Goal: Find specific page/section: Find specific page/section

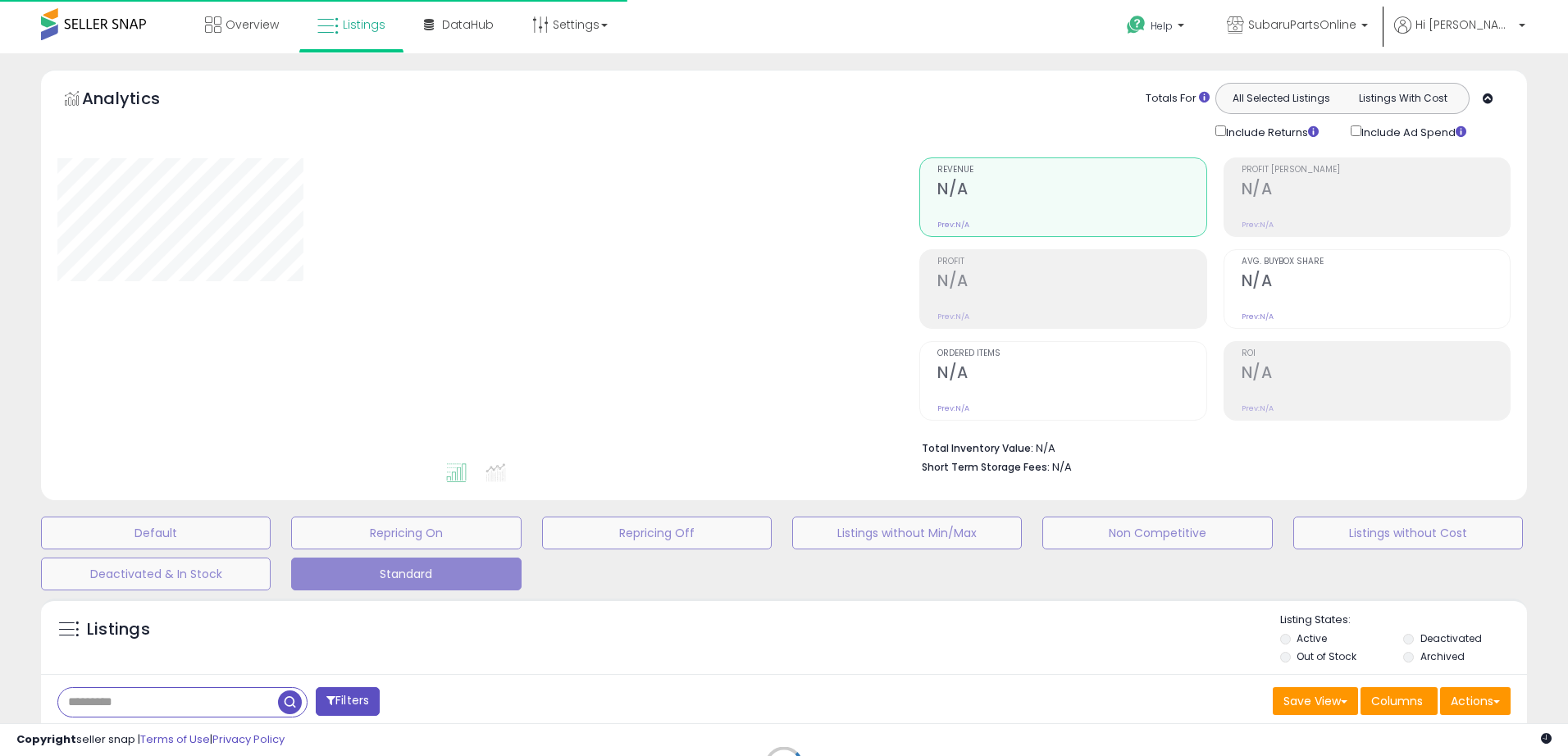
type input "**********"
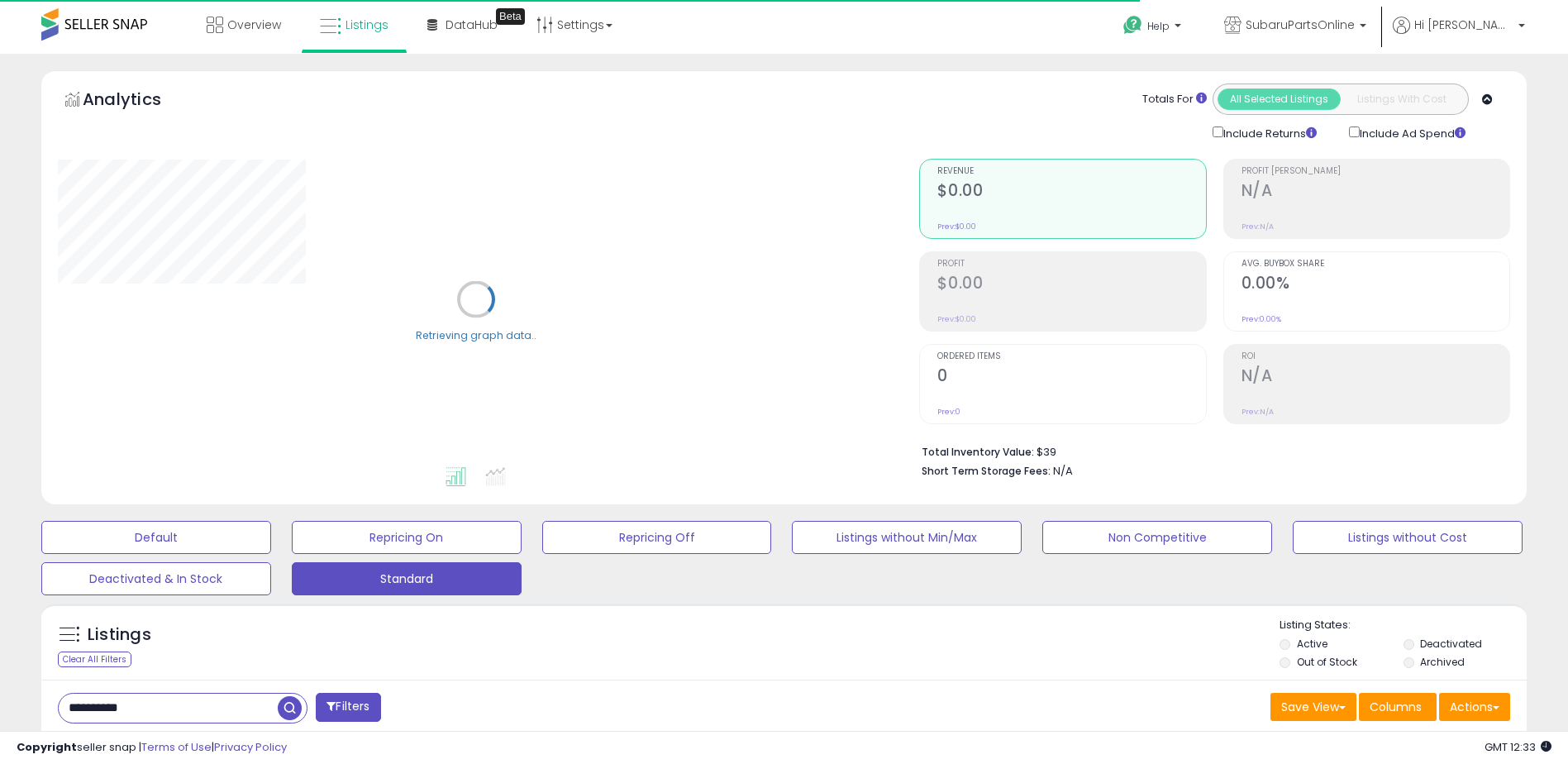
click at [232, 709] on input "**********" at bounding box center [168, 708] width 219 height 29
click at [232, 709] on input "**********" at bounding box center [239, 708] width 362 height 29
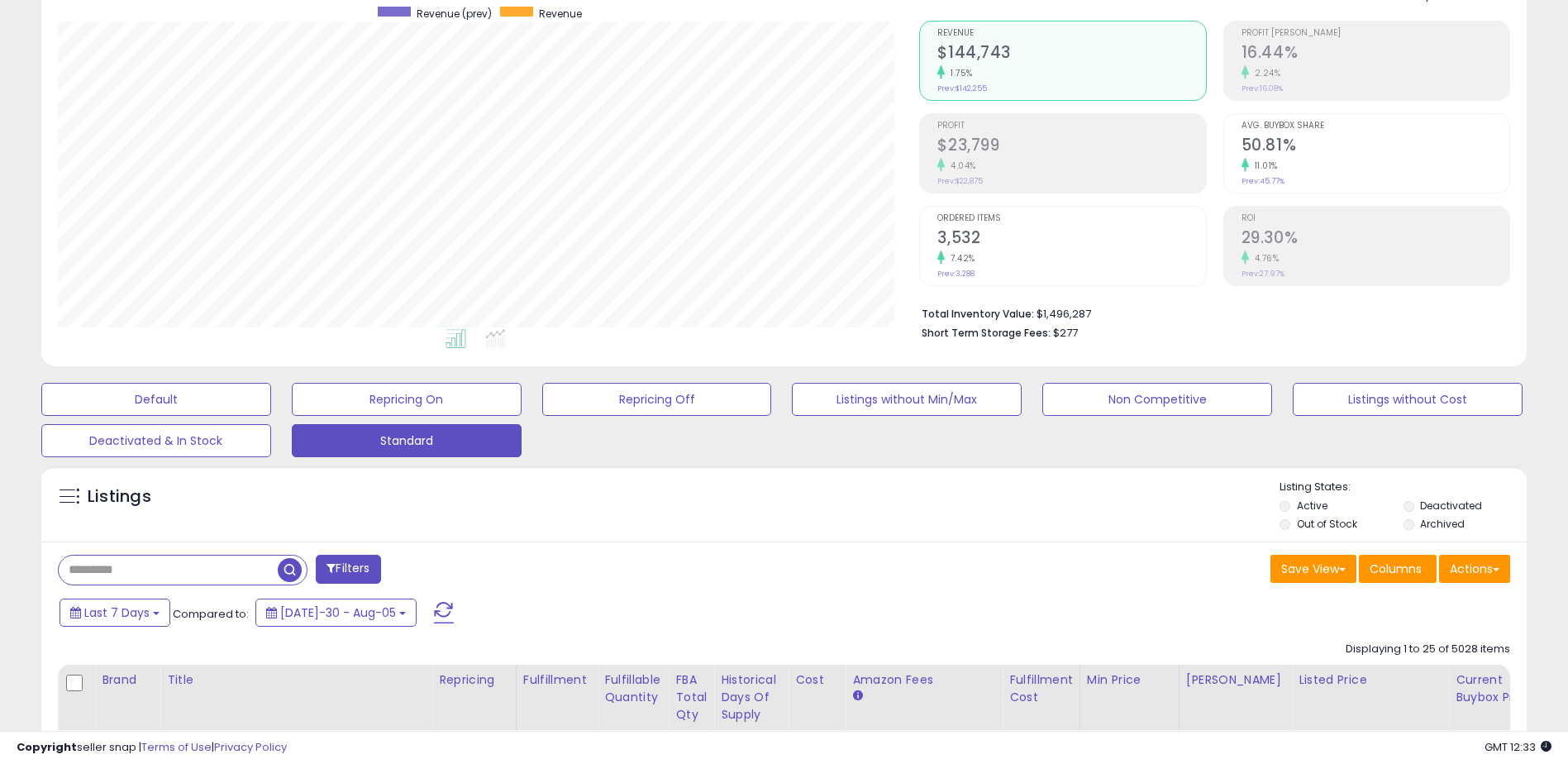
scroll to position [413, 0]
